Goal: Communication & Community: Connect with others

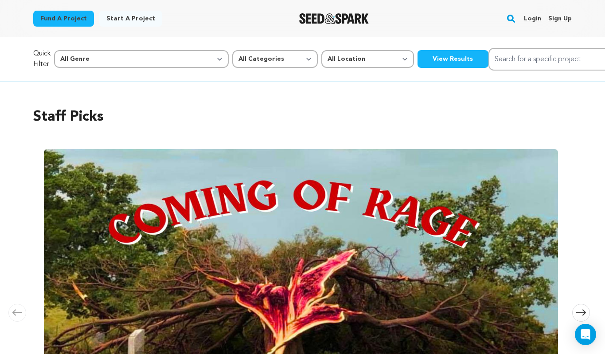
click at [532, 17] on link "Login" at bounding box center [532, 19] width 17 height 14
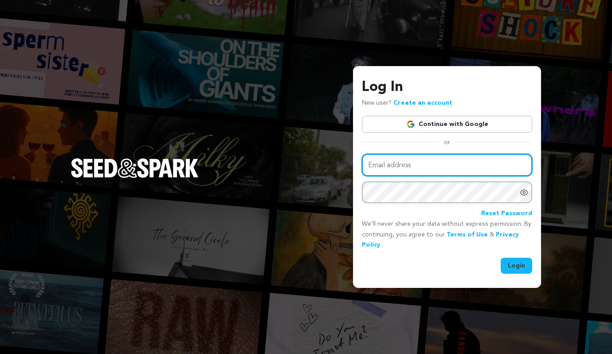
type input "virginianewcomb@gmail.com"
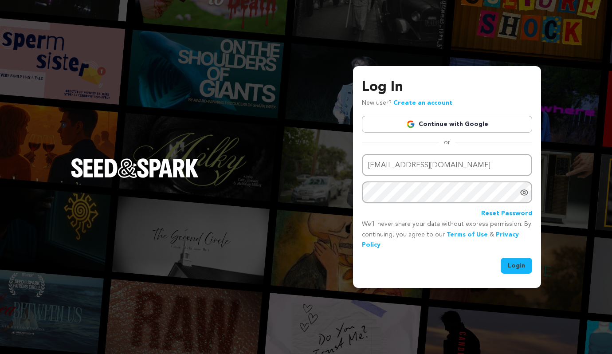
click at [509, 264] on button "Login" at bounding box center [515, 266] width 31 height 16
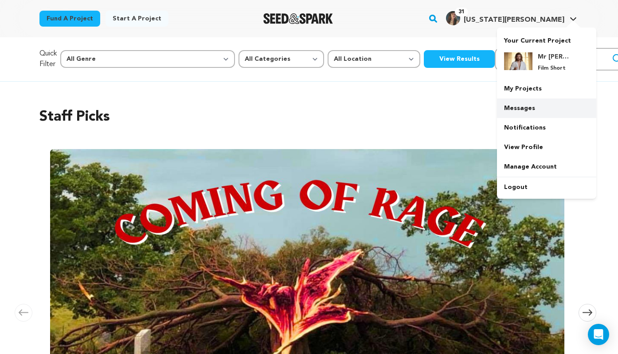
click at [516, 112] on link "Messages" at bounding box center [546, 108] width 99 height 20
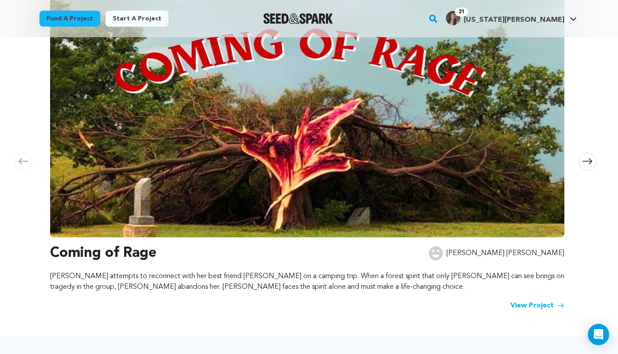
scroll to position [162, 0]
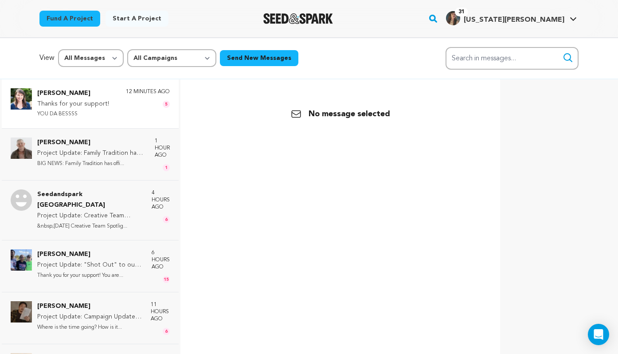
click at [113, 110] on div "[PERSON_NAME] Thanks for your support! YOU DA BESSSS 12 minutes ago 5" at bounding box center [103, 103] width 133 height 31
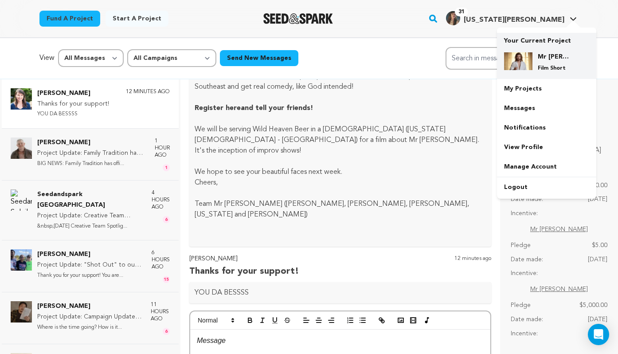
click at [548, 60] on h4 "Mr [PERSON_NAME]" at bounding box center [554, 56] width 32 height 9
click at [540, 50] on div "Mr Jesus Film Short" at bounding box center [546, 62] width 85 height 34
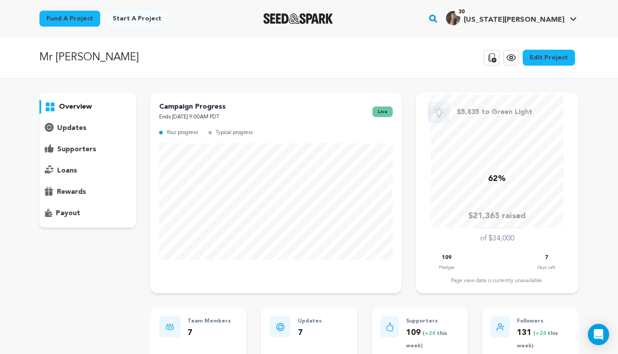
click at [59, 149] on p "supporters" at bounding box center [76, 149] width 39 height 11
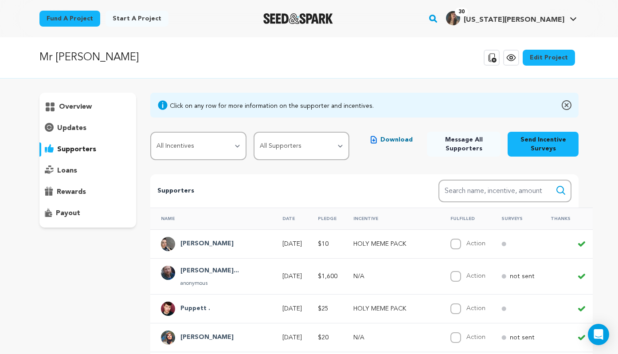
click at [78, 109] on p "overview" at bounding box center [75, 106] width 33 height 11
